Goal: Communication & Community: Answer question/provide support

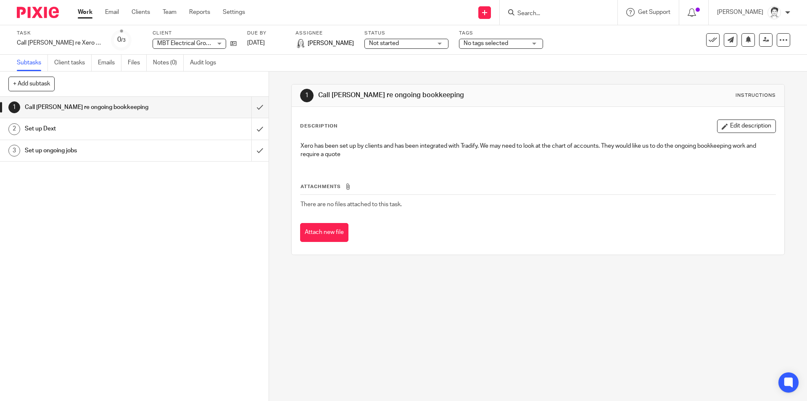
click at [556, 10] on form at bounding box center [562, 12] width 90 height 11
click at [552, 18] on form at bounding box center [562, 12] width 90 height 11
click at [539, 12] on input "Search" at bounding box center [555, 14] width 76 height 8
type input "elvin"
click button "submit" at bounding box center [0, 0] width 0 height 0
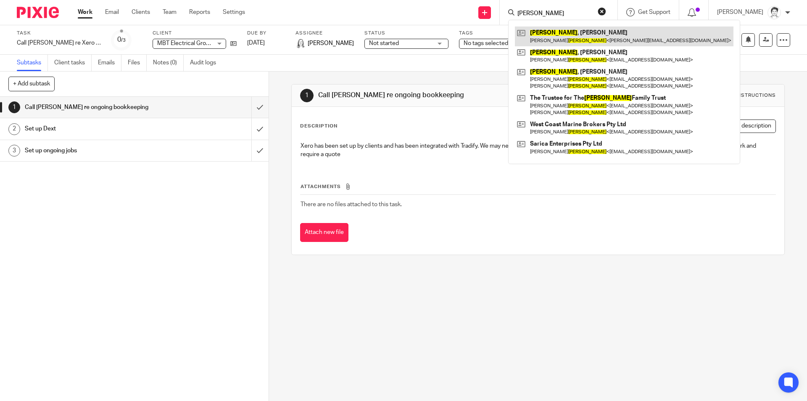
click at [554, 39] on link at bounding box center [624, 35] width 219 height 19
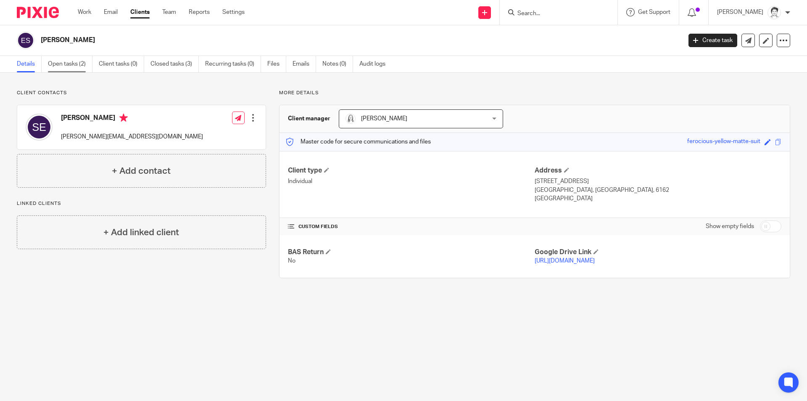
click at [56, 61] on link "Open tasks (2)" at bounding box center [70, 64] width 45 height 16
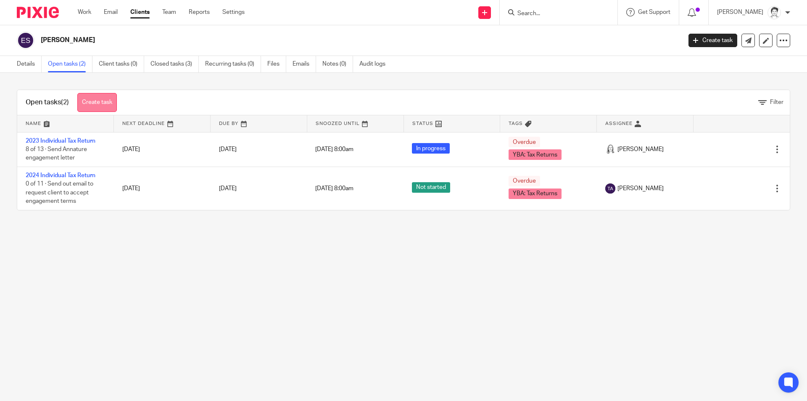
click at [97, 99] on link "Create task" at bounding box center [97, 102] width 40 height 19
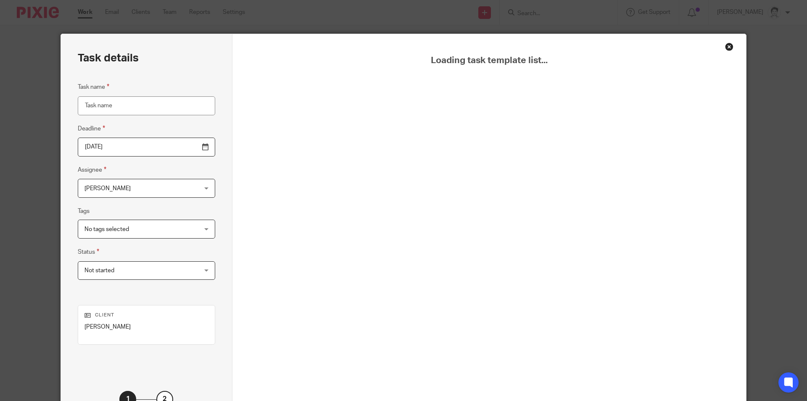
click at [109, 108] on input "Task name" at bounding box center [146, 105] width 137 height 19
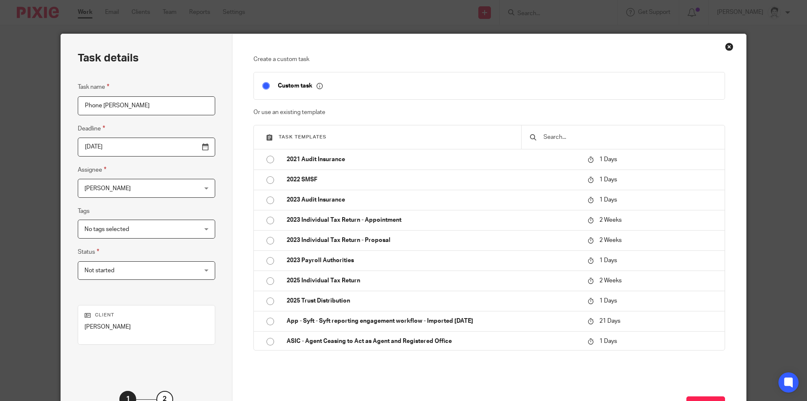
click at [413, 64] on div "Create a custom task Custom task Or use an existing template Task templates 202…" at bounding box center [489, 234] width 514 height 401
drag, startPoint x: 99, startPoint y: 104, endPoint x: 138, endPoint y: 98, distance: 40.1
click at [138, 98] on input "Phone Sara" at bounding box center [146, 105] width 137 height 19
type input "Phone re allowances and TRs"
click at [90, 190] on span "[PERSON_NAME]" at bounding box center [107, 188] width 46 height 6
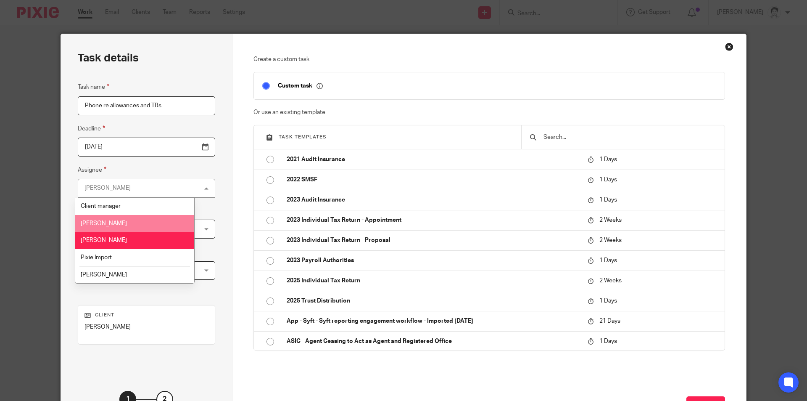
click at [128, 220] on li "[PERSON_NAME]" at bounding box center [134, 223] width 119 height 17
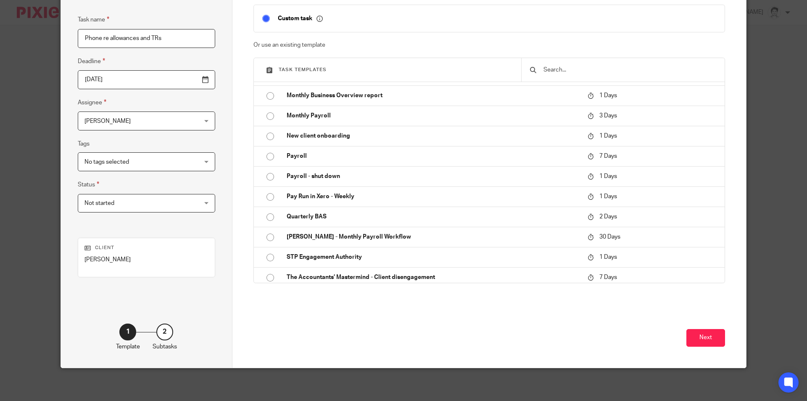
scroll to position [68, 0]
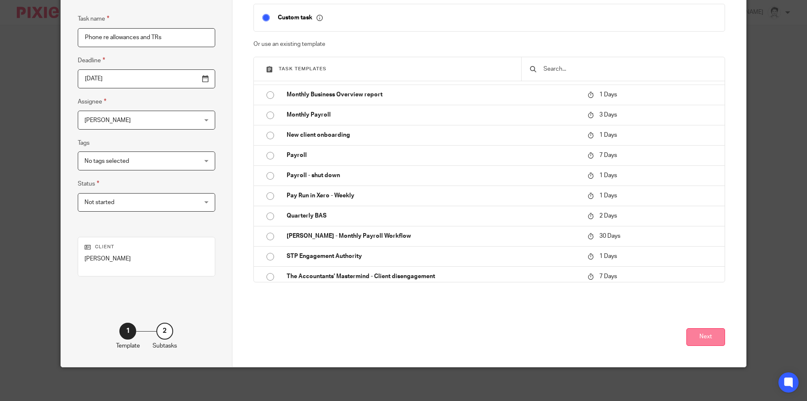
click at [707, 342] on button "Next" at bounding box center [705, 337] width 39 height 18
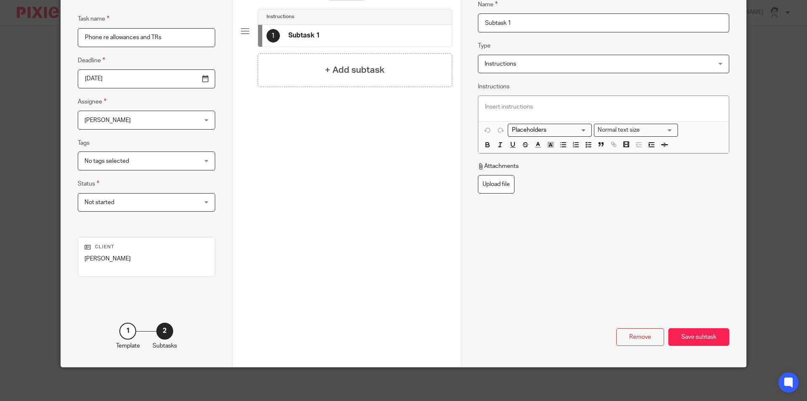
drag, startPoint x: 517, startPoint y: 20, endPoint x: 479, endPoint y: 22, distance: 38.3
click at [479, 22] on input "Subtask 1" at bounding box center [603, 22] width 251 height 19
click at [541, 23] on input "Return Sarah" at bounding box center [603, 22] width 251 height 19
type input "Return Sarah's call per message"
click at [718, 335] on div "Save subtask" at bounding box center [698, 337] width 61 height 18
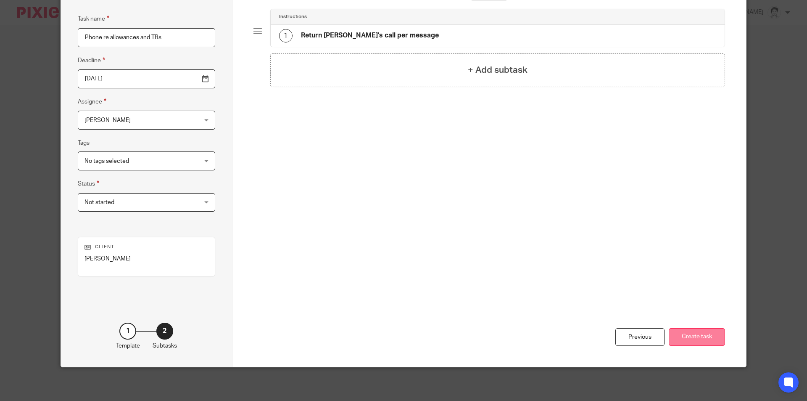
click at [712, 336] on button "Create task" at bounding box center [697, 337] width 56 height 18
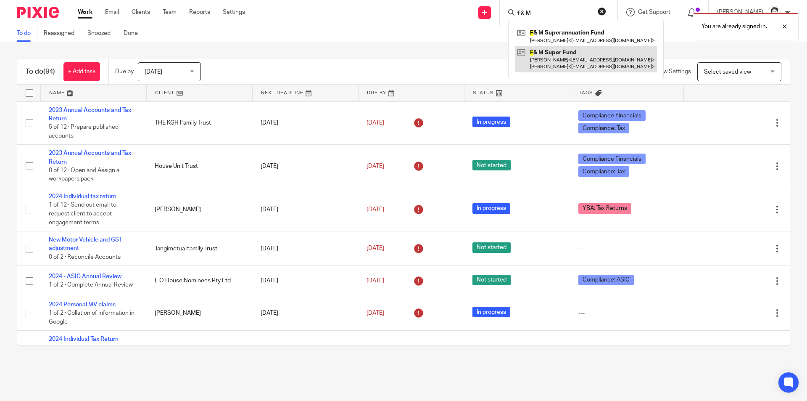
type input "f & M"
click at [552, 64] on link at bounding box center [586, 59] width 142 height 26
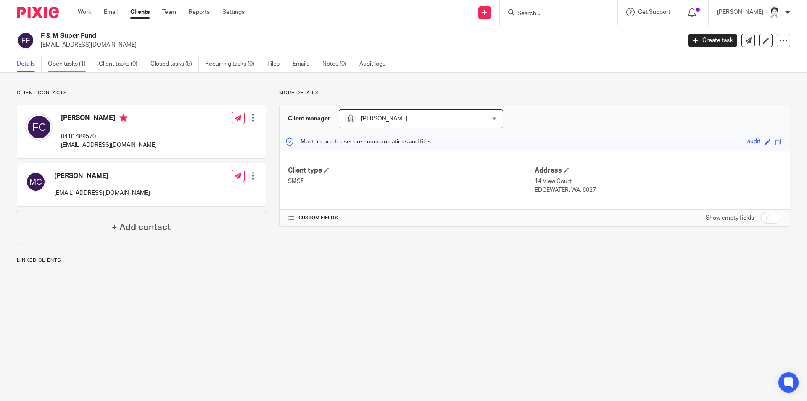
click at [64, 67] on link "Open tasks (1)" at bounding box center [70, 64] width 45 height 16
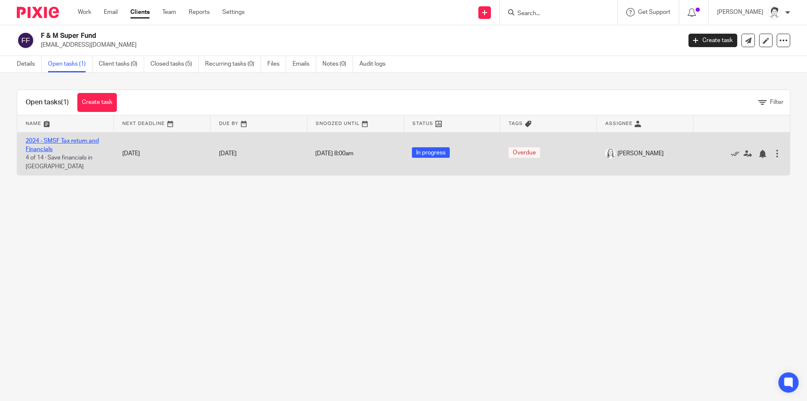
click at [91, 140] on link "2024 - SMSF Tax return and Financials" at bounding box center [62, 145] width 73 height 14
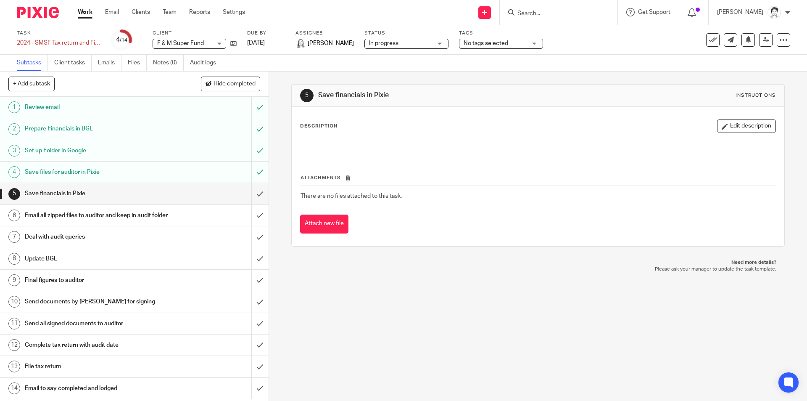
drag, startPoint x: 401, startPoint y: 391, endPoint x: 426, endPoint y: 358, distance: 41.4
click at [402, 390] on div "5 Save financials in Pixie Instructions Description Edit description Attachment…" at bounding box center [538, 235] width 538 height 329
click at [231, 43] on icon at bounding box center [233, 43] width 6 height 6
click at [114, 63] on link "Emails" at bounding box center [110, 63] width 24 height 16
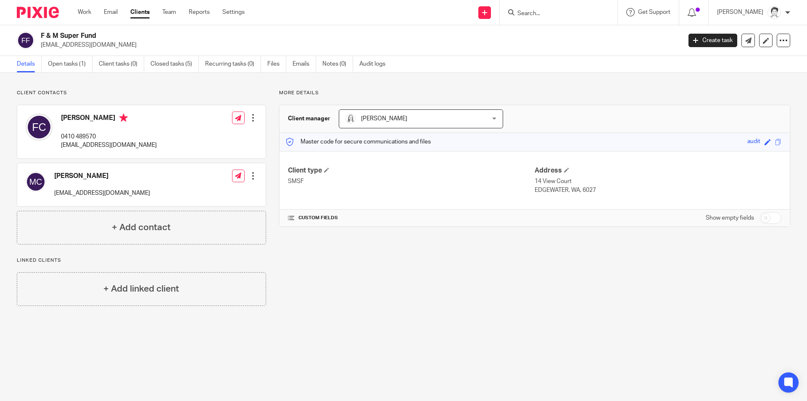
click at [531, 30] on div "F & M Super Fund [EMAIL_ADDRESS][DOMAIN_NAME] Create task Export data Merge Arc…" at bounding box center [403, 40] width 807 height 31
click at [536, 16] on input "Search" at bounding box center [555, 14] width 76 height 8
type input "long"
click button "submit" at bounding box center [0, 0] width 0 height 0
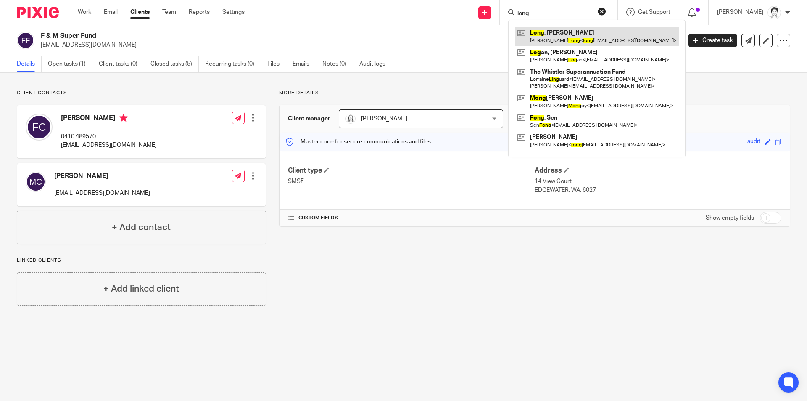
click at [559, 31] on link at bounding box center [597, 35] width 164 height 19
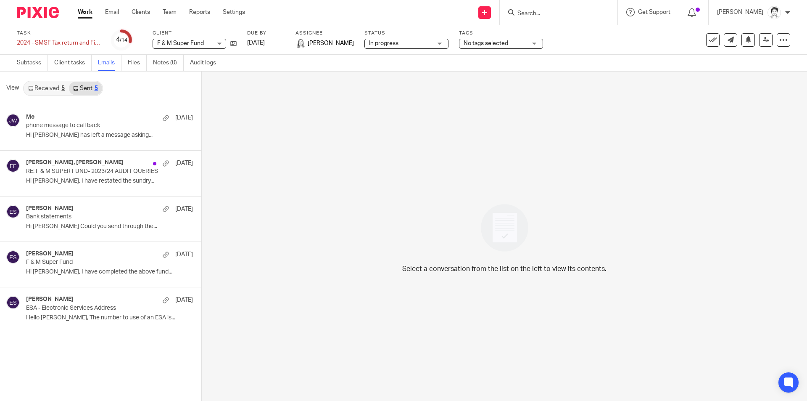
click at [64, 138] on p "Hi [PERSON_NAME] has left a message asking..." at bounding box center [109, 135] width 167 height 7
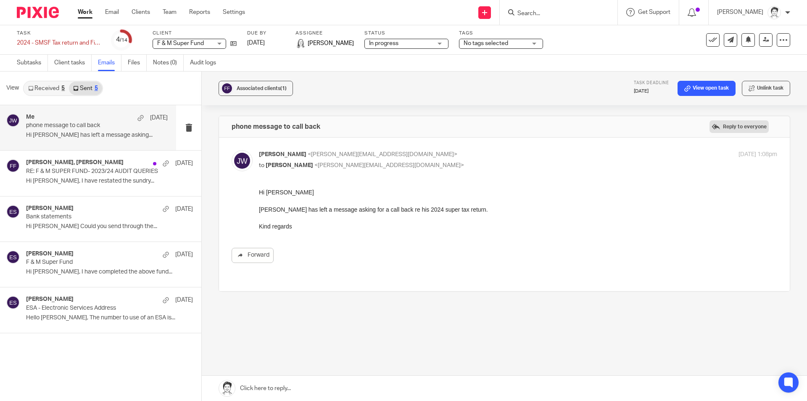
click at [709, 130] on label "Reply to everyone" at bounding box center [738, 126] width 59 height 13
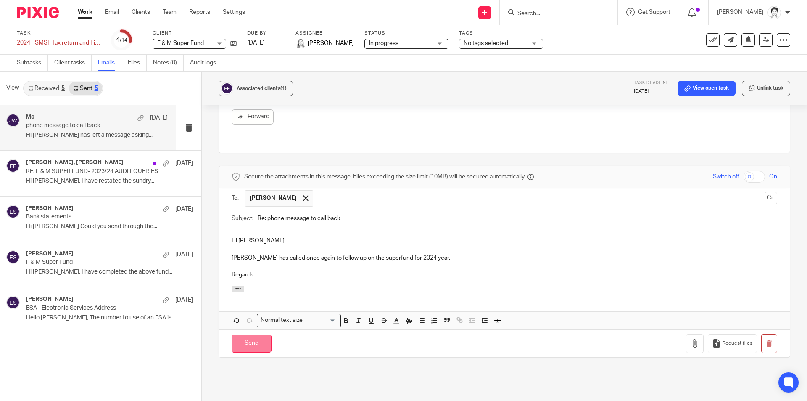
click at [249, 337] on input "Send" at bounding box center [252, 343] width 40 height 18
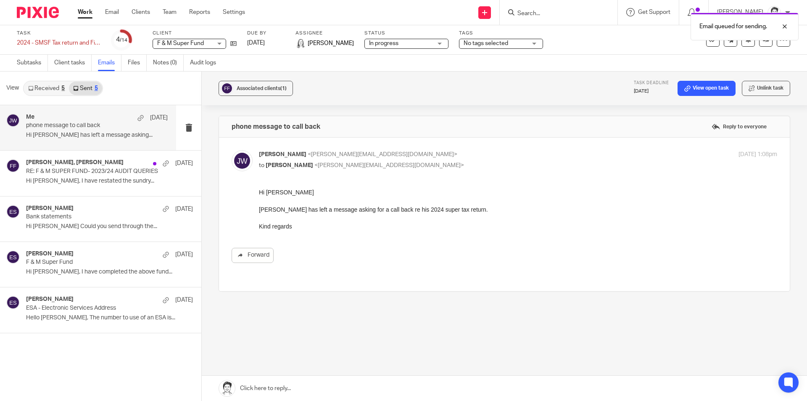
click at [542, 3] on div at bounding box center [559, 12] width 118 height 25
click at [550, 12] on div "Email queued for sending." at bounding box center [600, 24] width 395 height 32
click at [522, 14] on div "Email queued for sending." at bounding box center [600, 24] width 395 height 32
click at [533, 13] on input "Search" at bounding box center [555, 14] width 76 height 8
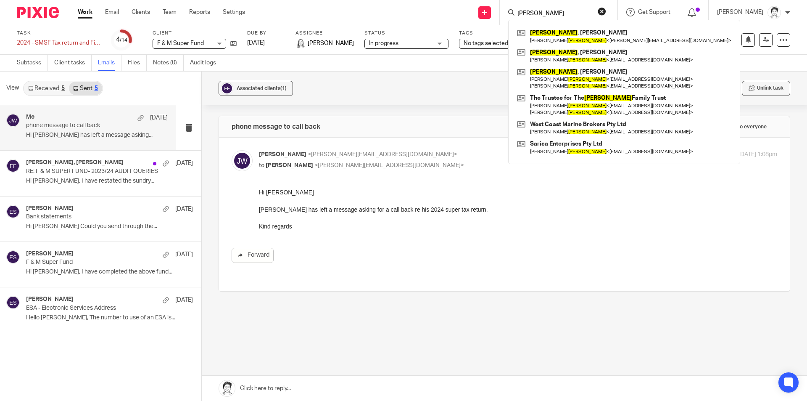
type input "elvin"
drag, startPoint x: 62, startPoint y: 136, endPoint x: 76, endPoint y: 137, distance: 14.3
click at [63, 136] on p "Hi Eleanor Frank has left a message asking..." at bounding box center [97, 135] width 142 height 7
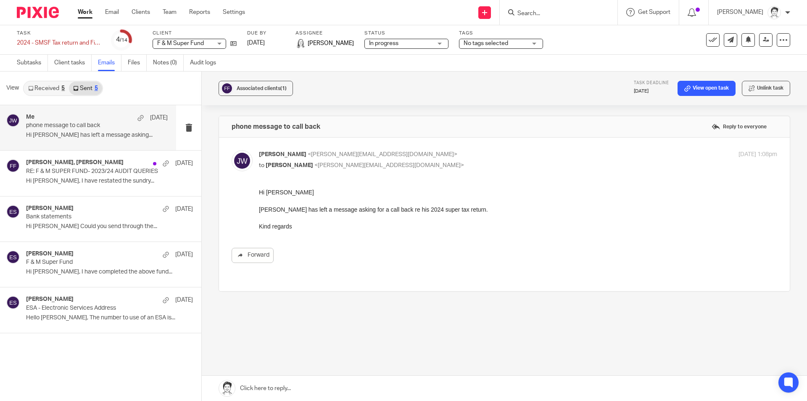
click at [89, 87] on link "Sent 5" at bounding box center [85, 88] width 33 height 13
click at [90, 88] on link "Sent 5" at bounding box center [85, 88] width 33 height 13
click at [83, 134] on p "Hi Eleanor Frank has left a message asking..." at bounding box center [97, 135] width 142 height 7
click at [94, 167] on div "Sandy Karuthasami, Eleanor Shakeshaft 6 Jun" at bounding box center [97, 163] width 142 height 8
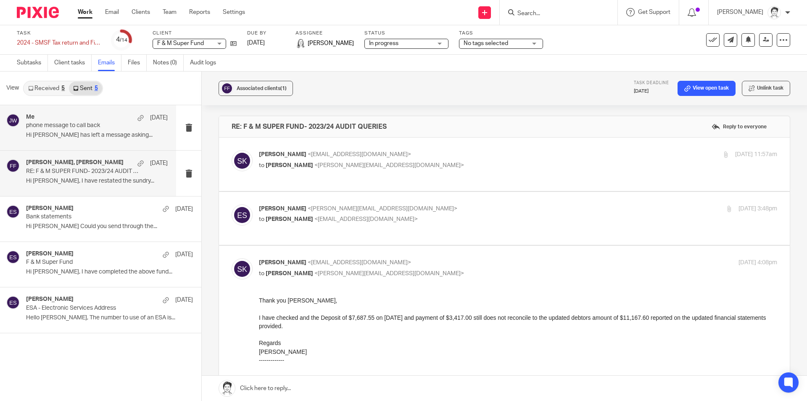
click at [101, 130] on div "Me 7 Aug phone message to call back Hi Eleanor Frank has left a message asking.…" at bounding box center [97, 127] width 142 height 28
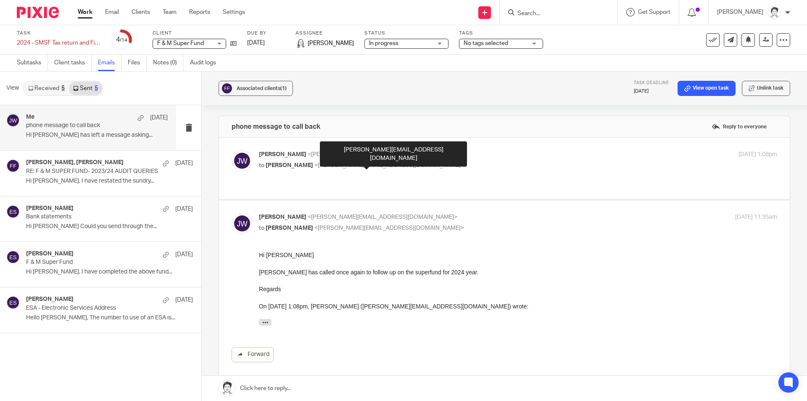
click at [375, 165] on span "<eleanor@ybaccountants.com.au>" at bounding box center [389, 165] width 150 height 6
checkbox input "true"
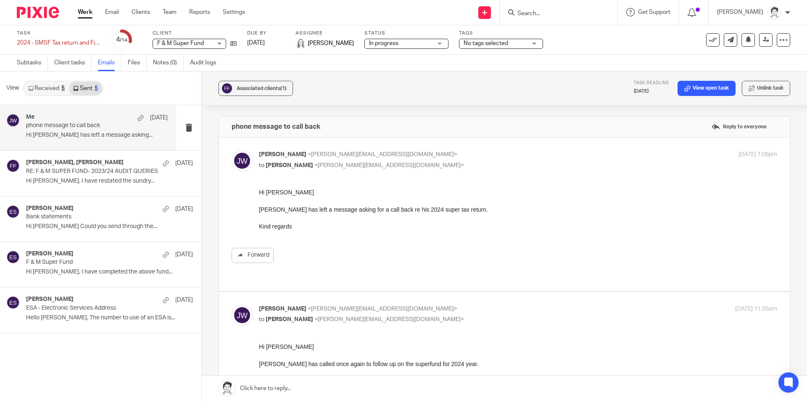
click at [539, 20] on div at bounding box center [559, 12] width 118 height 25
drag, startPoint x: 537, startPoint y: 16, endPoint x: 534, endPoint y: 10, distance: 6.6
click at [535, 16] on input "Search" at bounding box center [555, 14] width 76 height 8
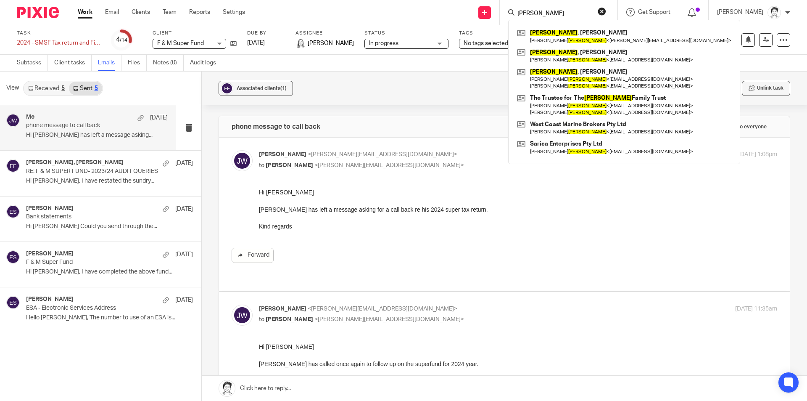
type input "elvin"
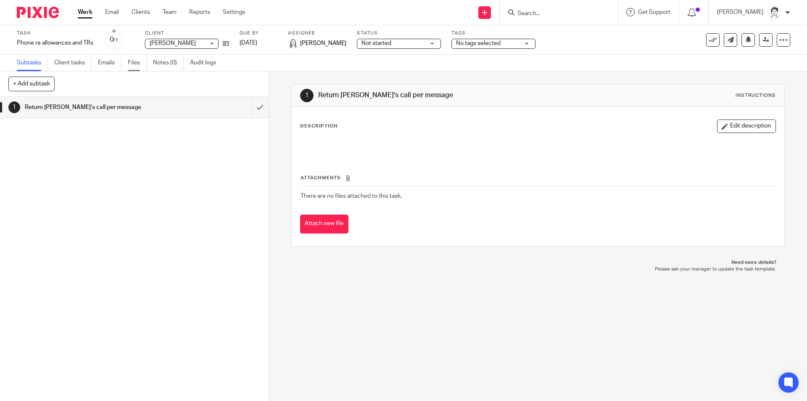
click at [134, 62] on link "Files" at bounding box center [137, 63] width 19 height 16
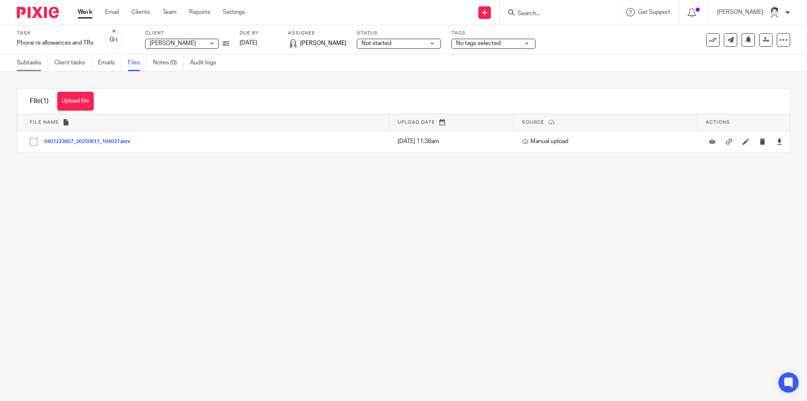
click at [20, 59] on link "Subtasks" at bounding box center [32, 63] width 31 height 16
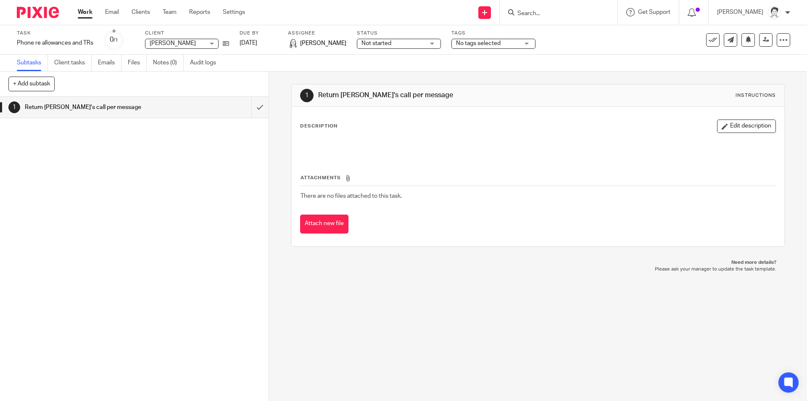
drag, startPoint x: 536, startPoint y: 16, endPoint x: 529, endPoint y: 15, distance: 7.2
click at [535, 16] on input "Search" at bounding box center [555, 14] width 76 height 8
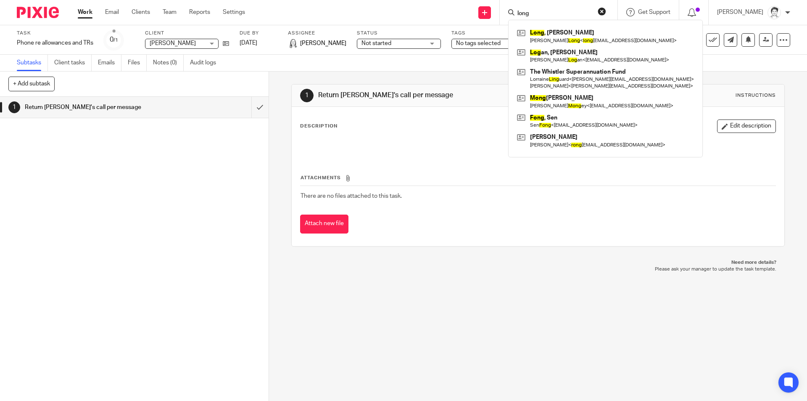
type input "long"
click button "submit" at bounding box center [0, 0] width 0 height 0
click at [553, 44] on link at bounding box center [605, 35] width 181 height 19
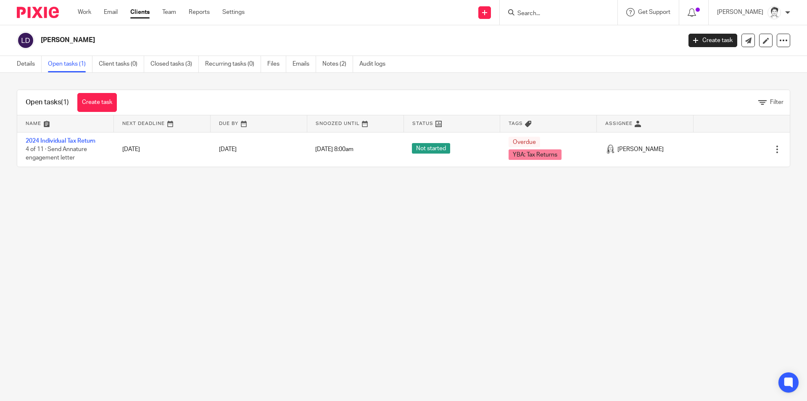
click at [67, 140] on link "2024 Individual Tax Return" at bounding box center [61, 141] width 70 height 6
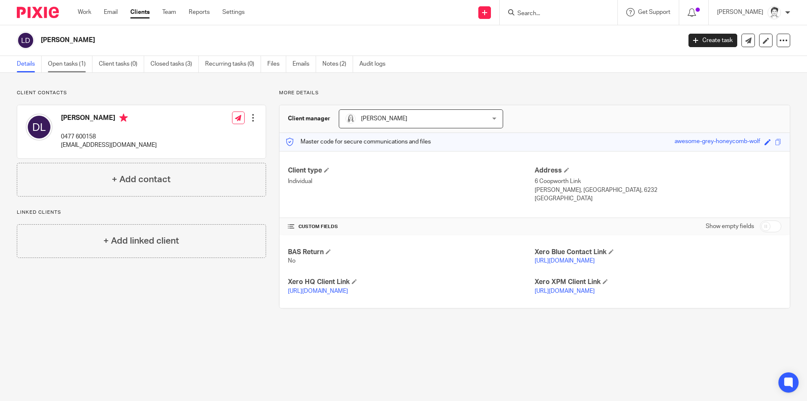
click at [59, 64] on link "Open tasks (1)" at bounding box center [70, 64] width 45 height 16
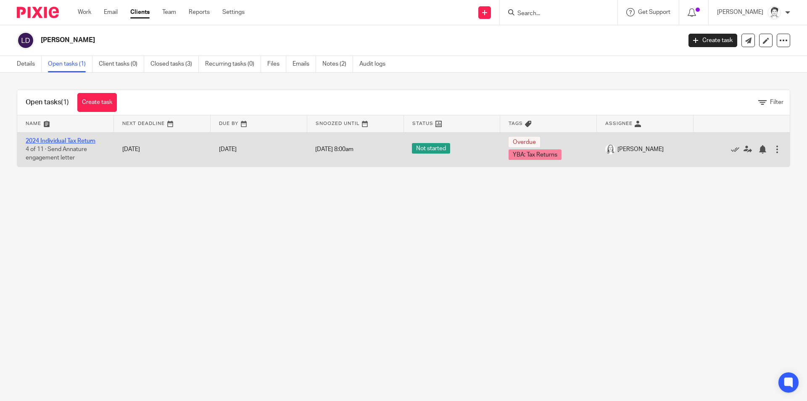
click at [58, 143] on link "2024 Individual Tax Return" at bounding box center [61, 141] width 70 height 6
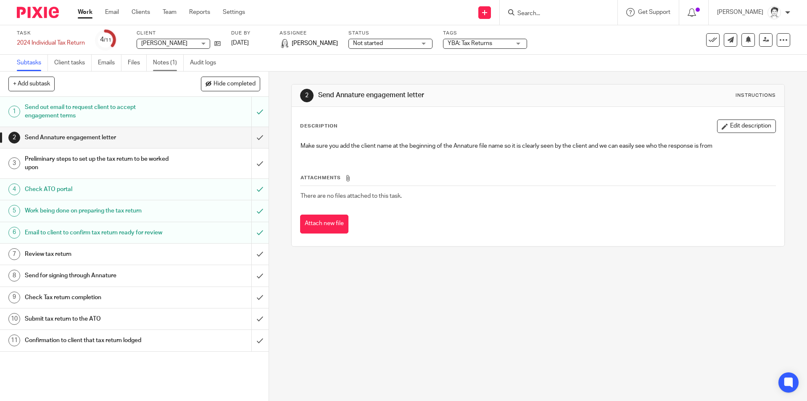
click at [158, 64] on link "Notes (1)" at bounding box center [168, 63] width 31 height 16
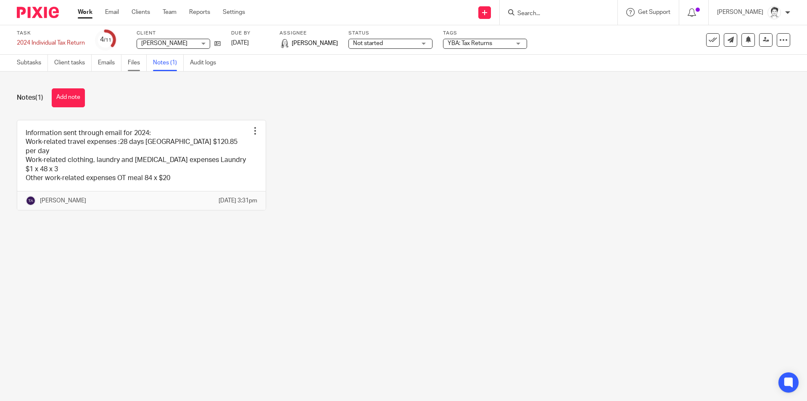
click at [132, 61] on link "Files" at bounding box center [137, 63] width 19 height 16
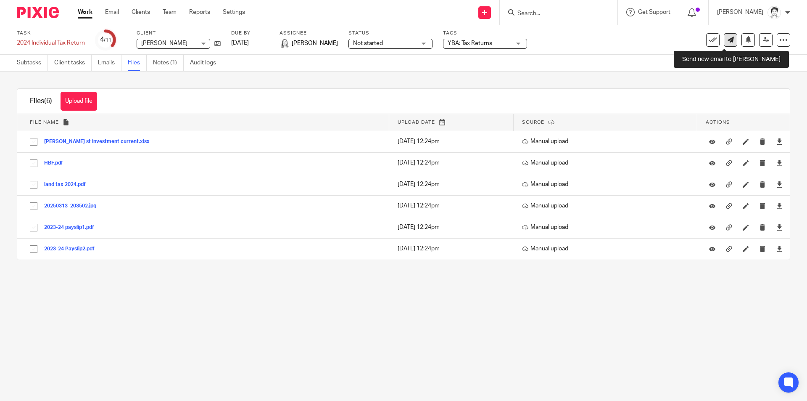
click at [728, 42] on icon at bounding box center [731, 40] width 6 height 6
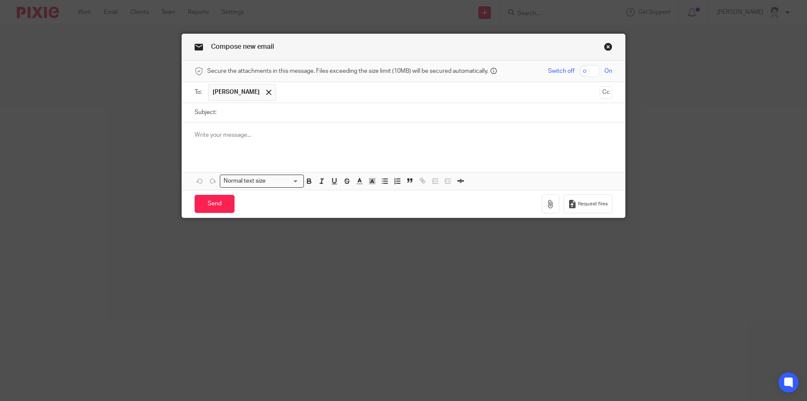
click at [246, 116] on input "Subject:" at bounding box center [417, 112] width 392 height 19
type input "re tax return"
click at [604, 93] on button "Cc" at bounding box center [606, 92] width 13 height 13
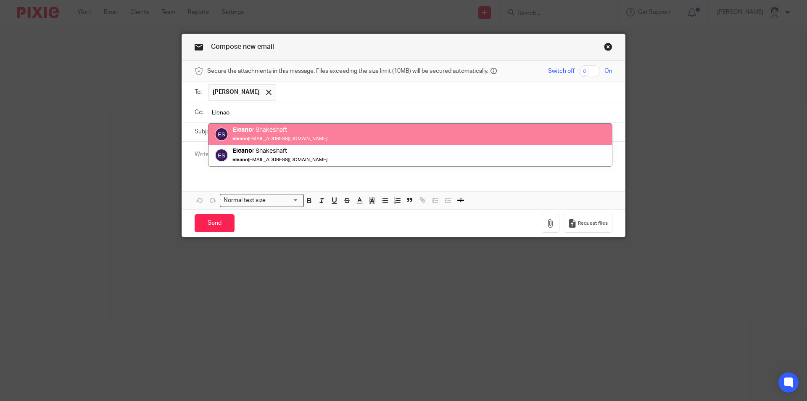
type input "Elenao"
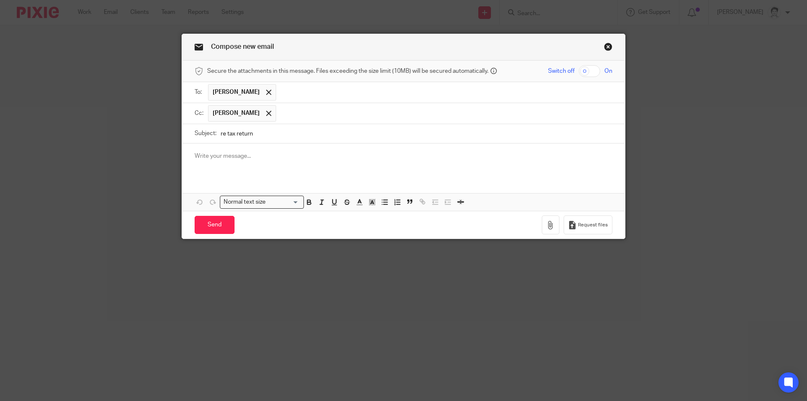
click at [239, 158] on p at bounding box center [404, 156] width 418 height 8
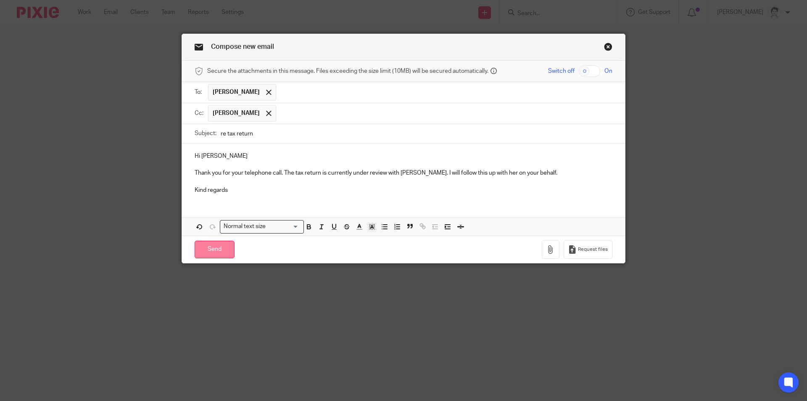
click at [219, 256] on input "Send" at bounding box center [215, 249] width 40 height 18
